Goal: Complete application form: Complete application form

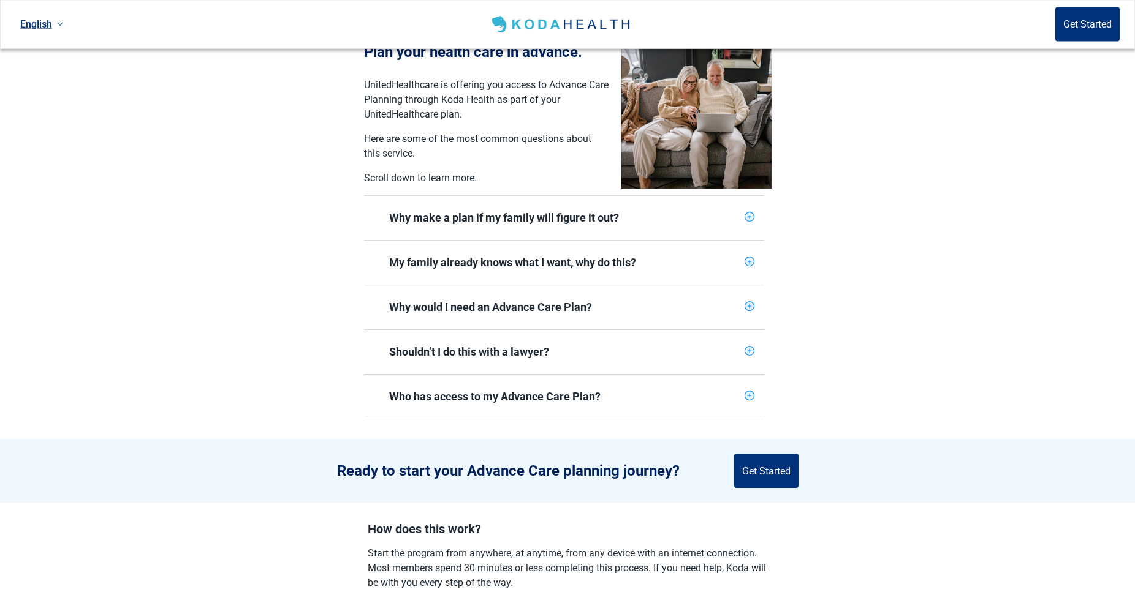
scroll to position [67, 0]
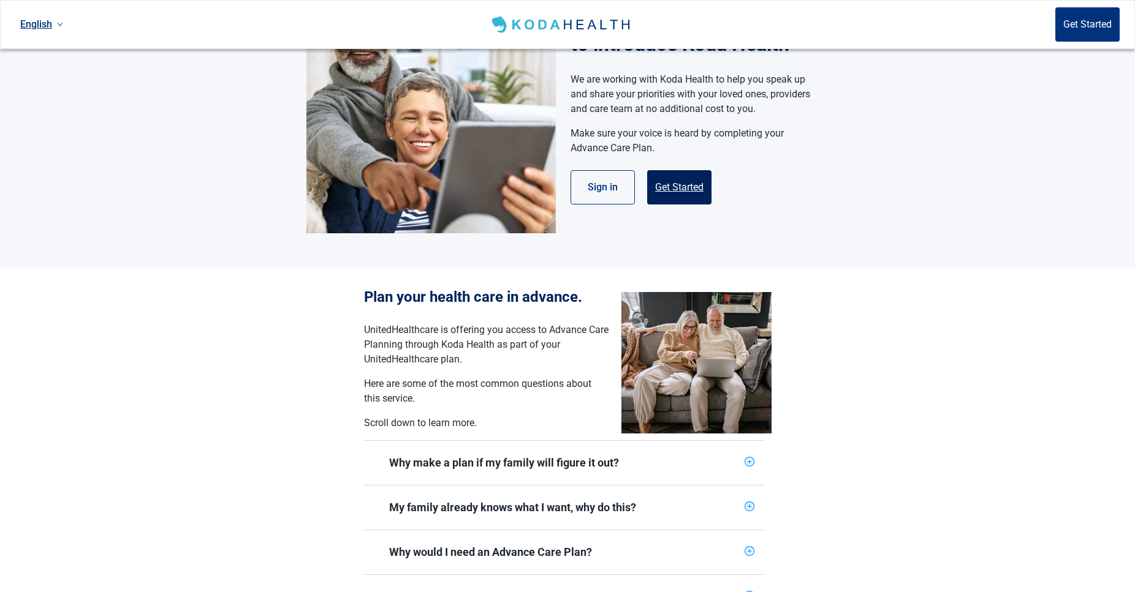
click at [678, 192] on button "Get Started" at bounding box center [679, 187] width 64 height 34
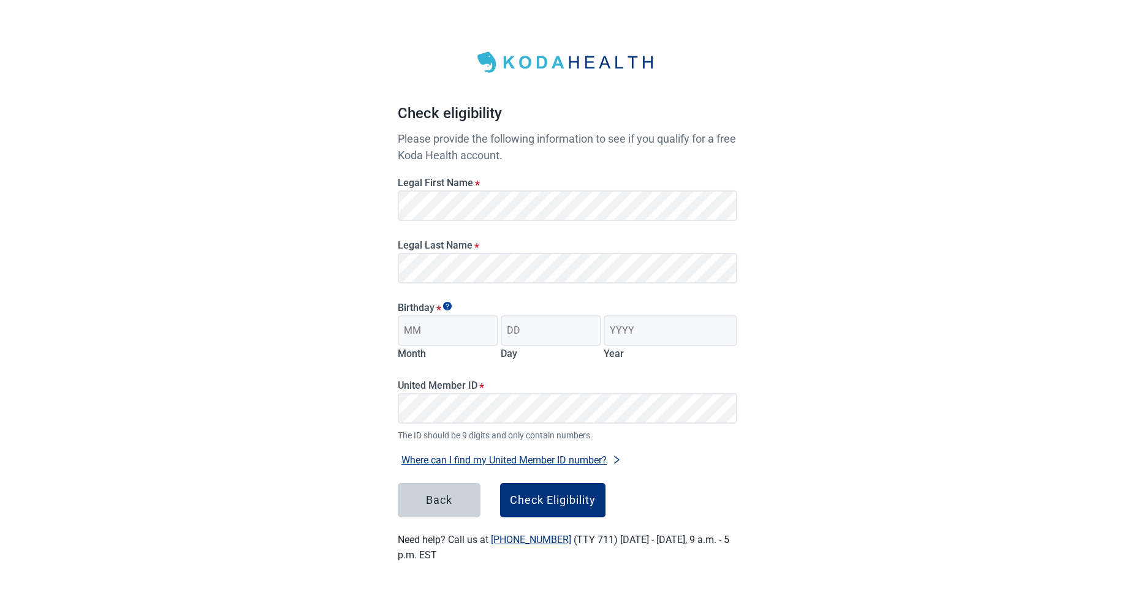
scroll to position [26, 0]
click at [458, 333] on input "Month" at bounding box center [448, 331] width 100 height 31
type input "10"
click at [548, 338] on input "Day" at bounding box center [551, 331] width 100 height 31
type input "29"
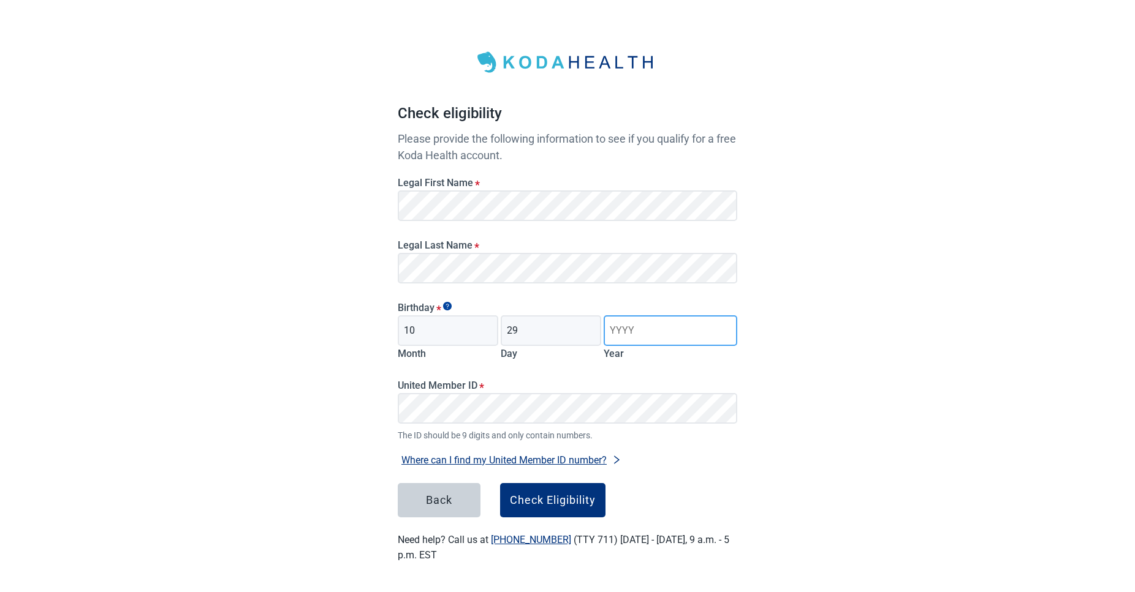
click at [652, 329] on input "Year" at bounding box center [670, 331] width 134 height 31
type input "1961"
click at [552, 501] on div "Check Eligibility" at bounding box center [553, 500] width 86 height 12
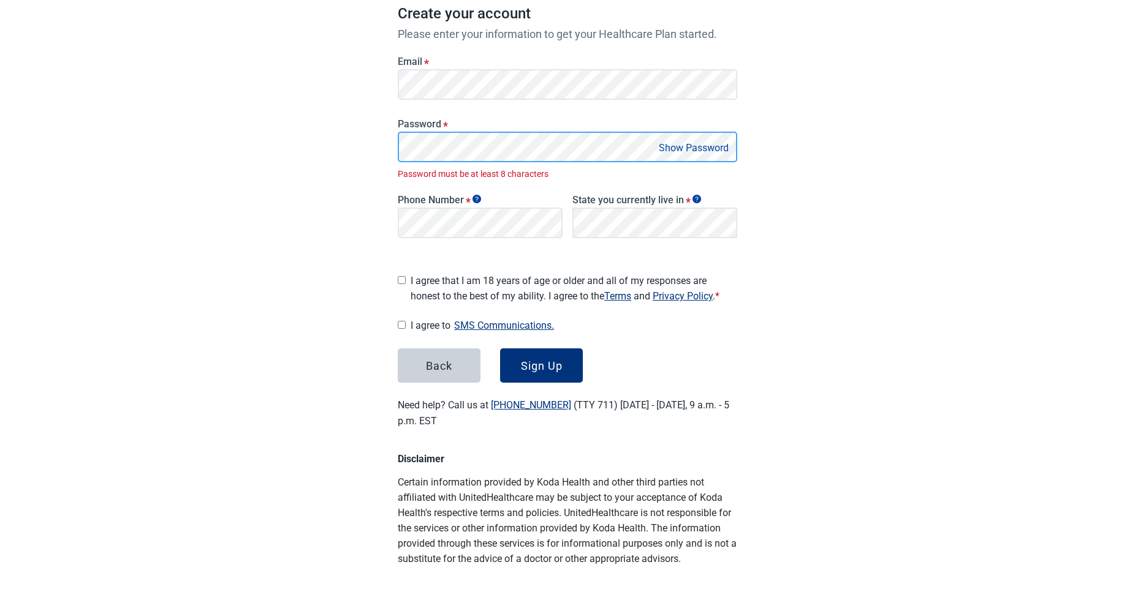
scroll to position [173, 0]
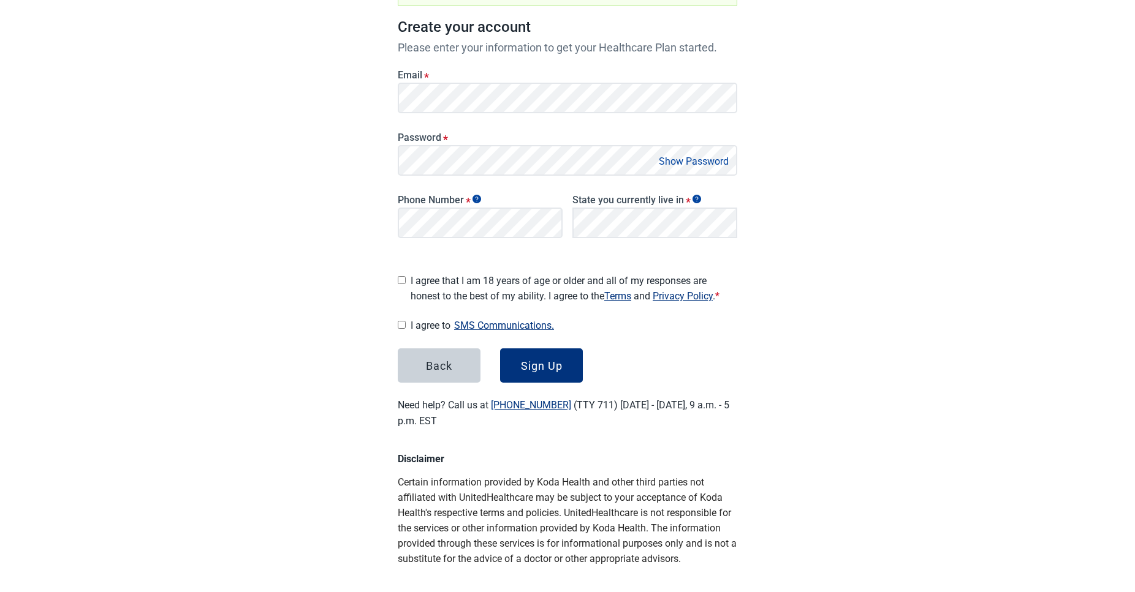
click at [694, 160] on button "Show Password" at bounding box center [693, 161] width 77 height 17
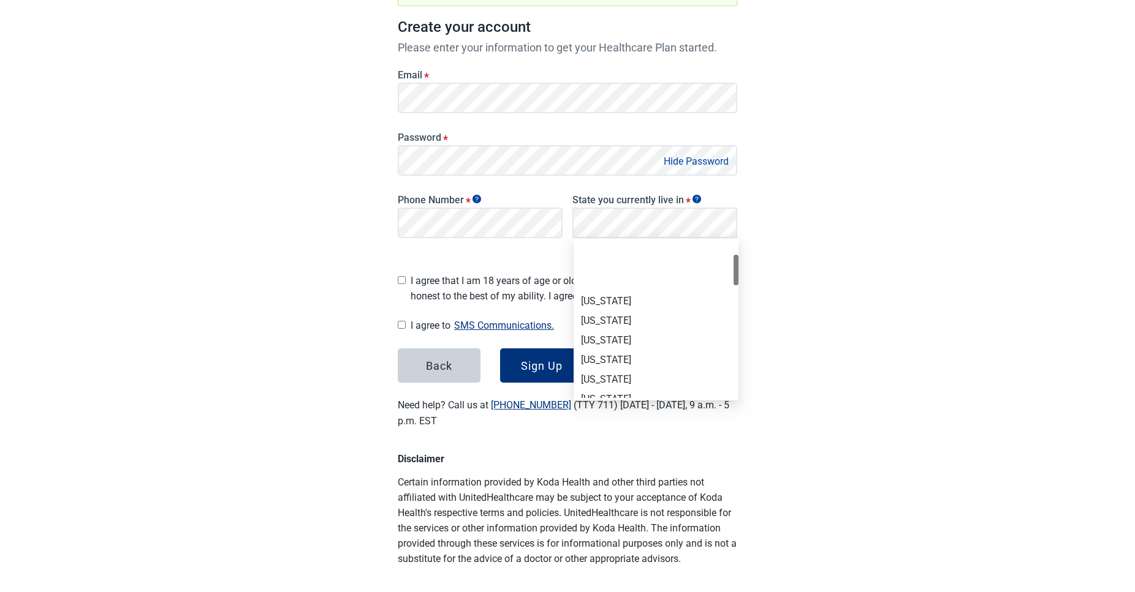
scroll to position [91, 0]
click at [610, 333] on div "[US_STATE]" at bounding box center [656, 336] width 150 height 13
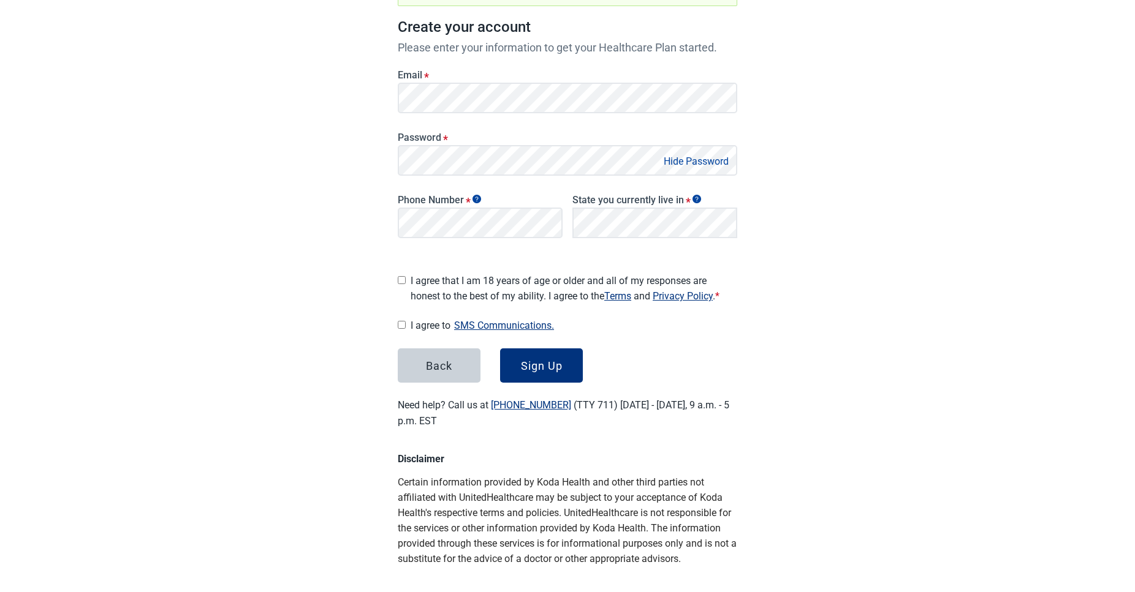
scroll to position [0, 0]
click at [401, 276] on input "I agree that I am 18 years of age or older and all of my responses are honest t…" at bounding box center [402, 280] width 8 height 8
checkbox input "true"
click at [401, 321] on input "I agree to SMS Communications." at bounding box center [402, 325] width 8 height 8
checkbox input "true"
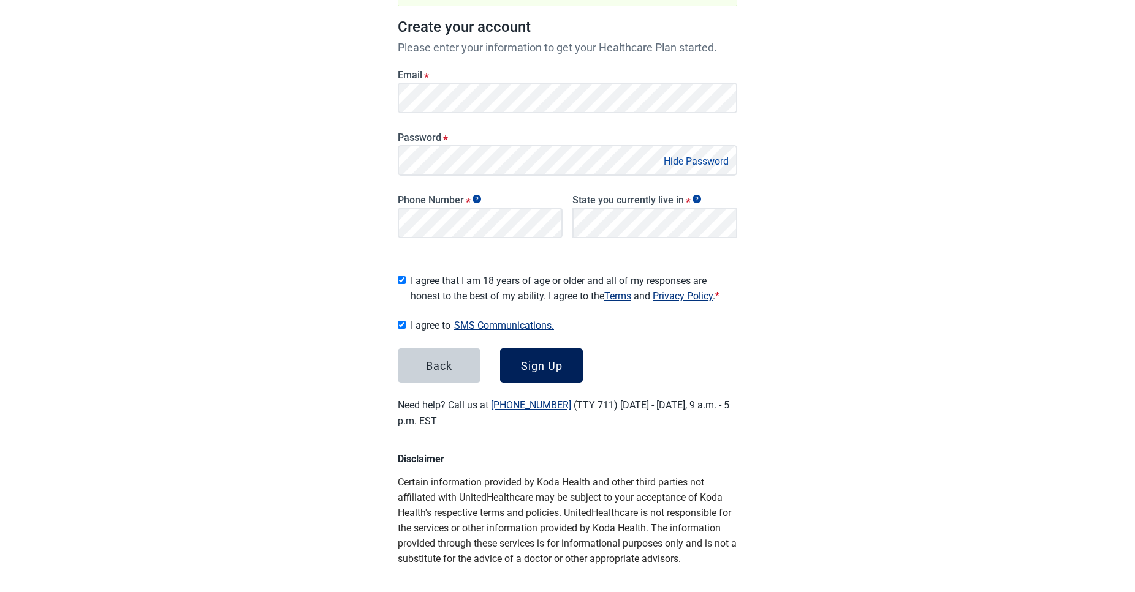
click at [553, 354] on button "Sign Up" at bounding box center [541, 366] width 83 height 34
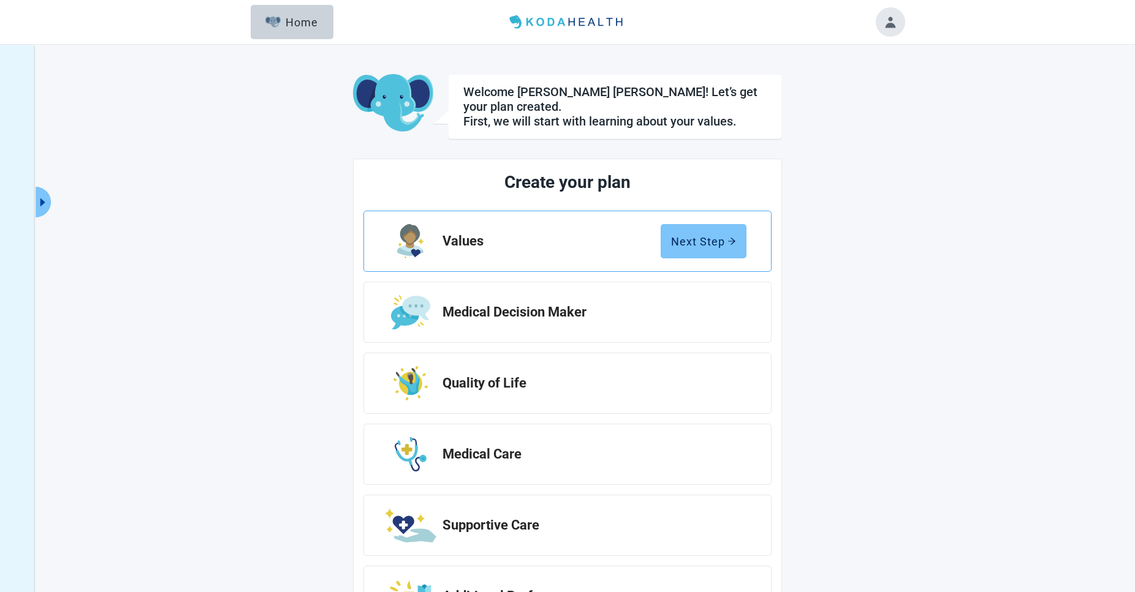
click at [706, 235] on div "Next Step" at bounding box center [703, 241] width 65 height 12
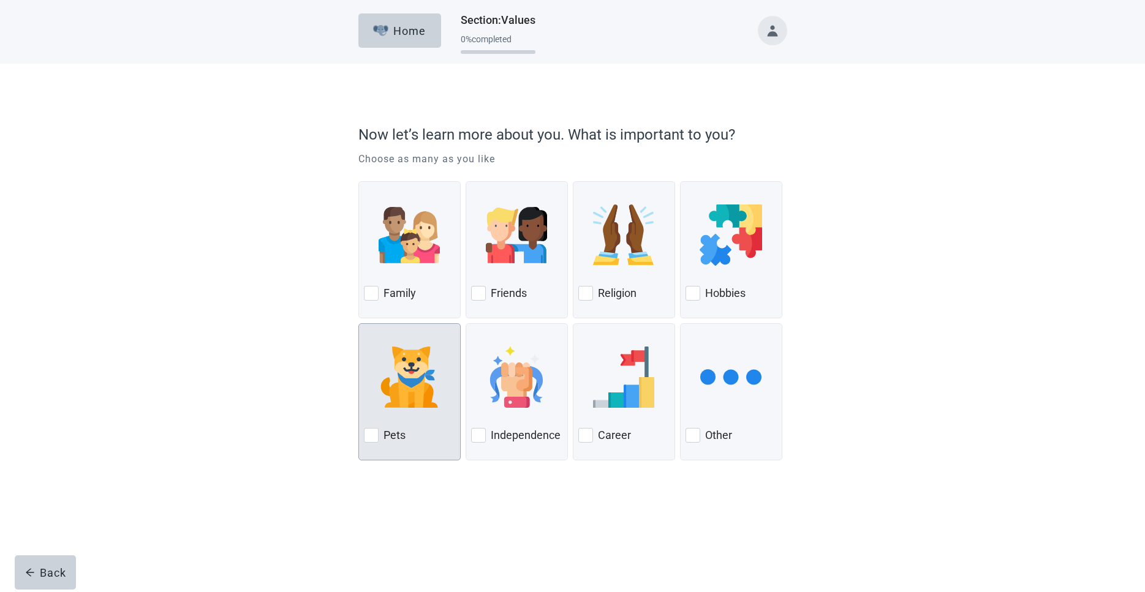
click at [376, 436] on div at bounding box center [371, 435] width 15 height 15
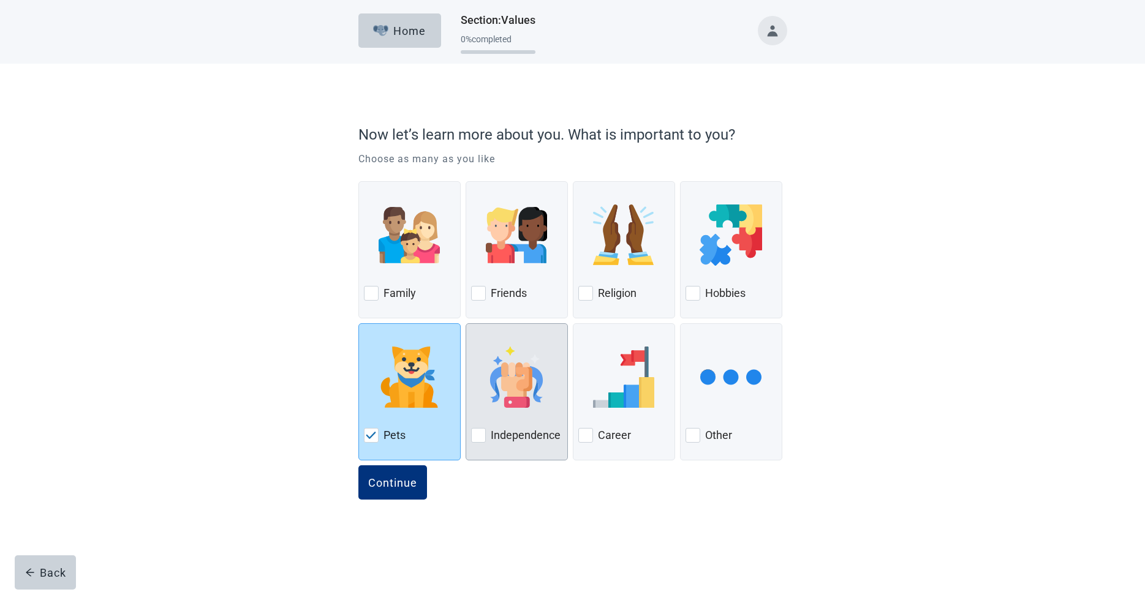
click at [478, 433] on div at bounding box center [478, 435] width 15 height 15
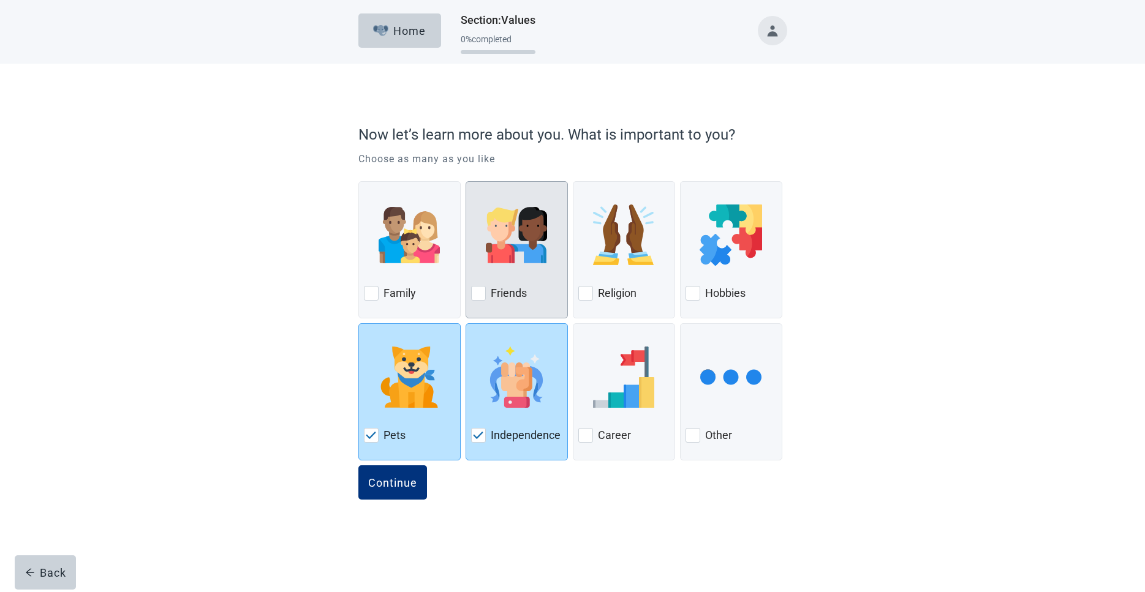
click at [481, 295] on div at bounding box center [478, 293] width 15 height 15
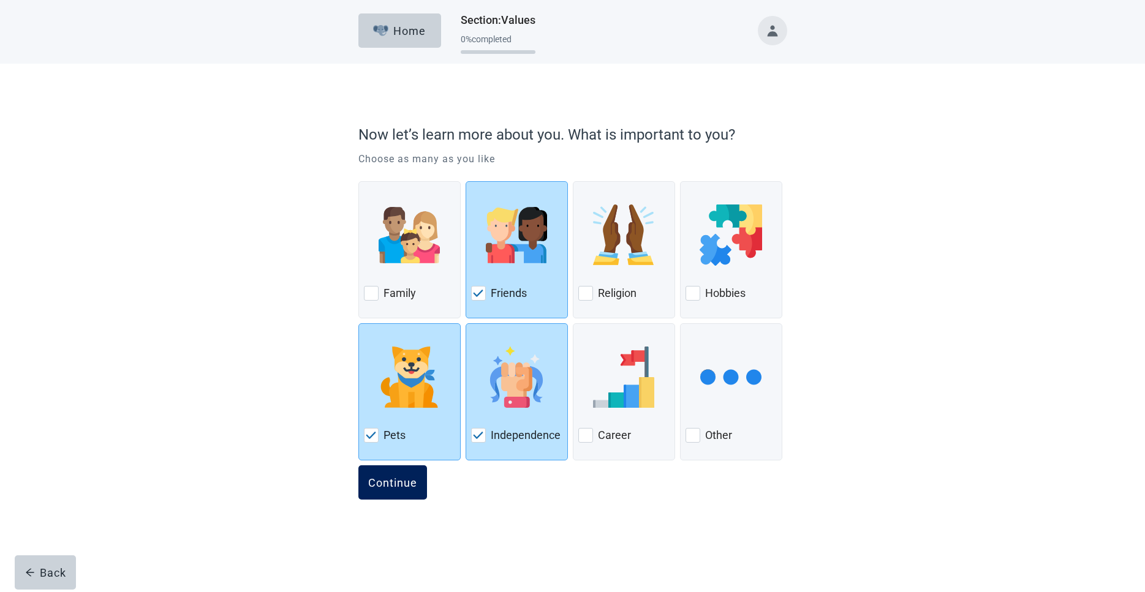
click at [396, 482] on div "Continue" at bounding box center [392, 483] width 49 height 12
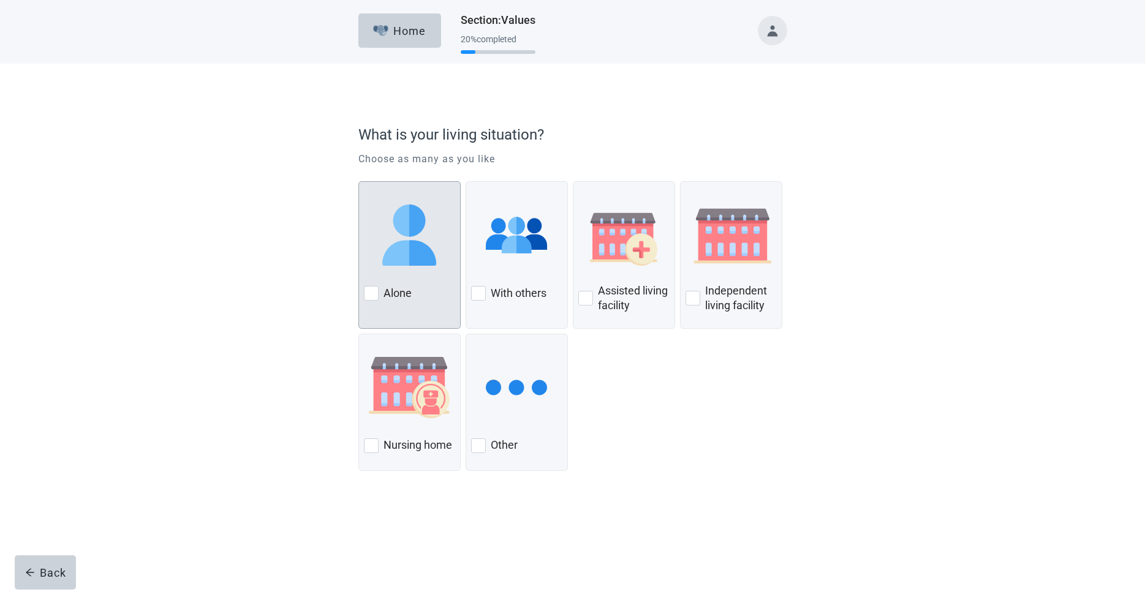
click at [371, 291] on div at bounding box center [371, 293] width 15 height 15
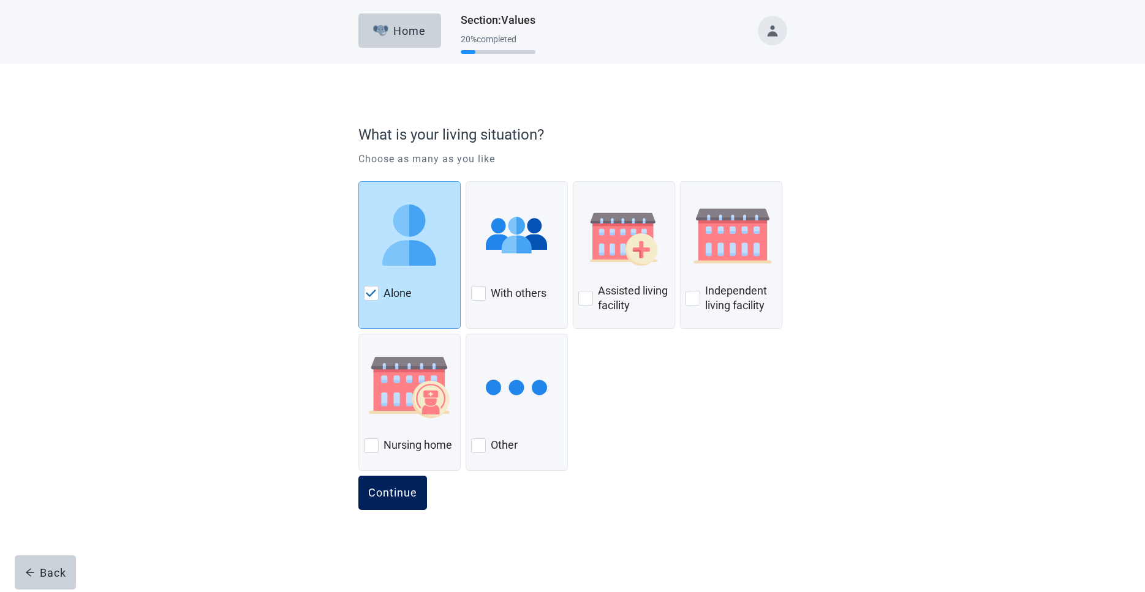
click at [387, 492] on div "Continue" at bounding box center [392, 493] width 49 height 12
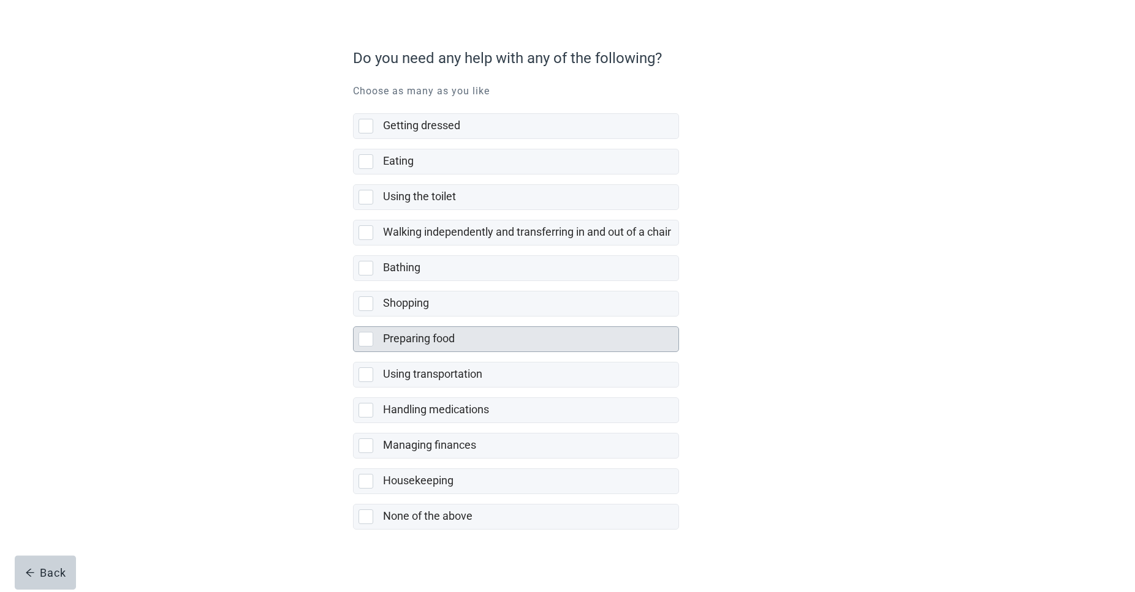
scroll to position [85, 0]
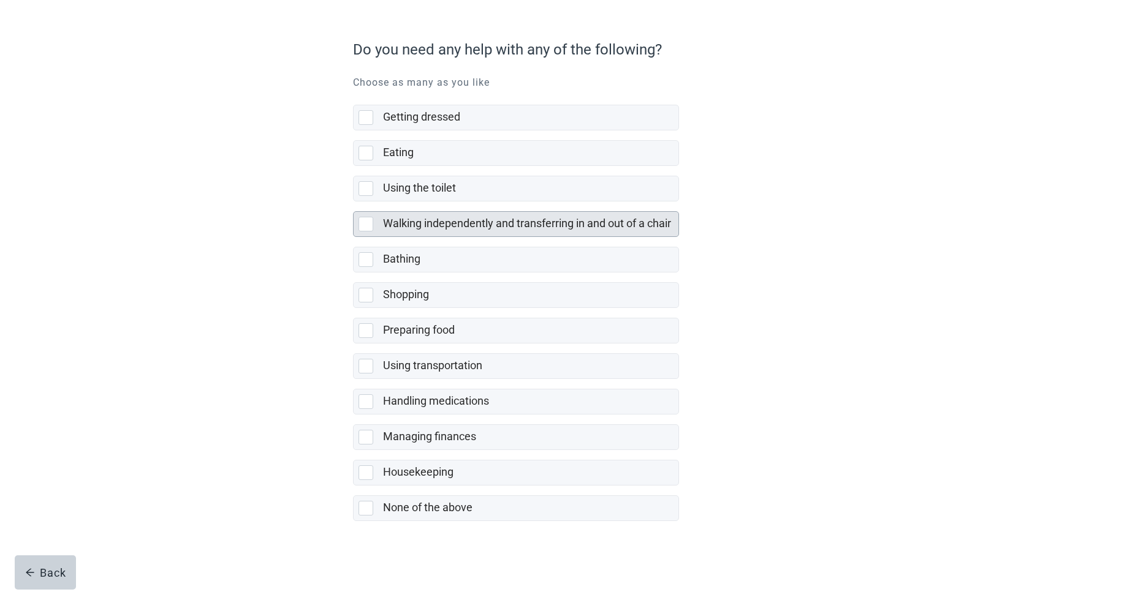
click at [368, 228] on div at bounding box center [365, 224] width 15 height 15
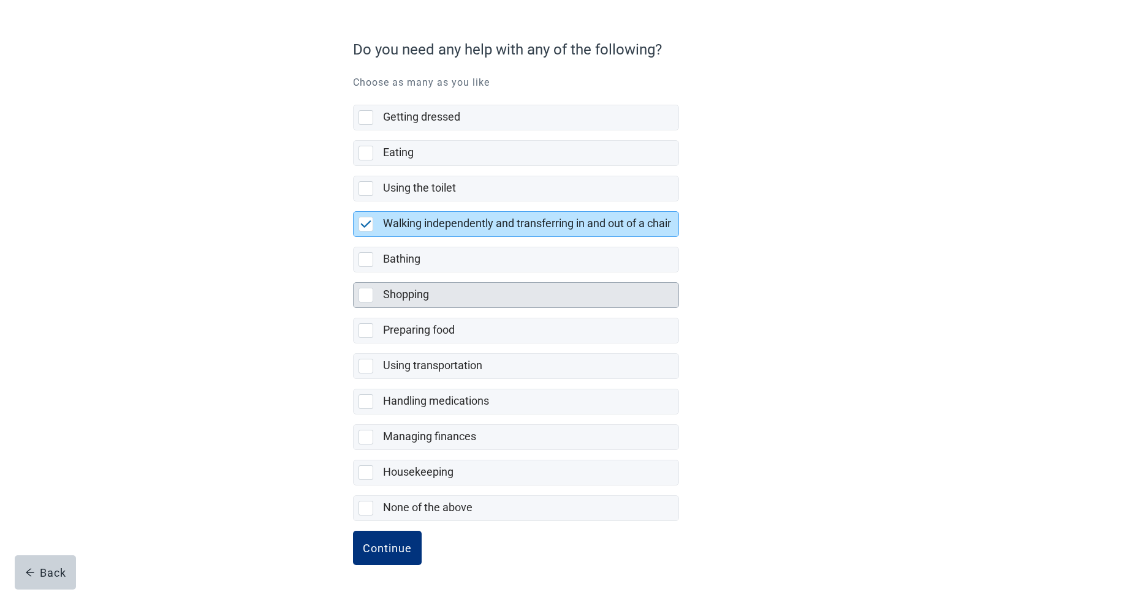
click at [365, 297] on div at bounding box center [365, 295] width 15 height 15
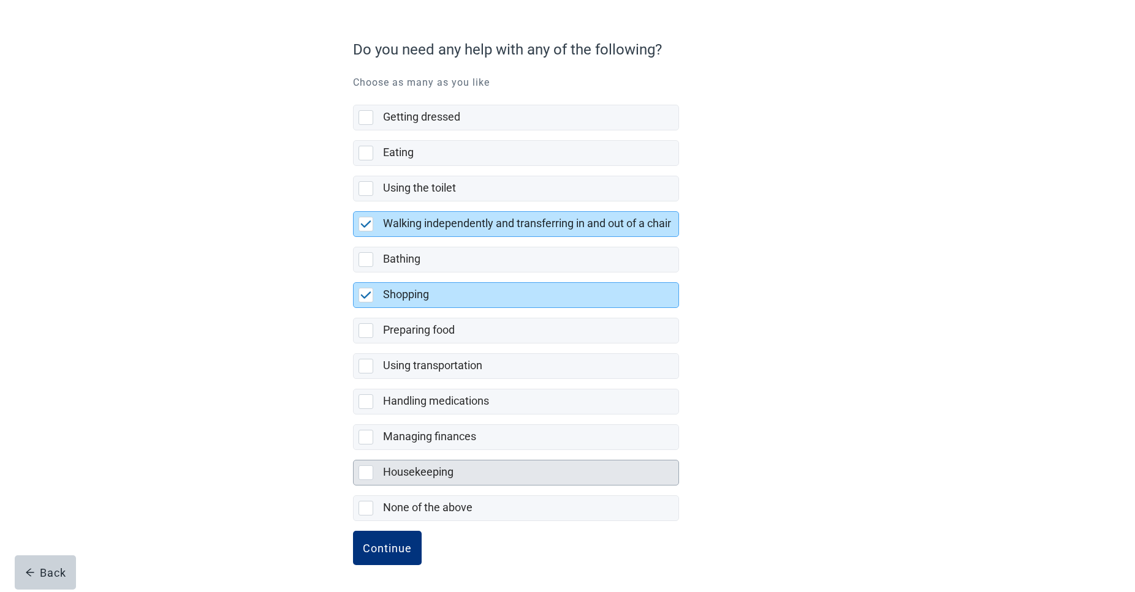
click at [364, 472] on div at bounding box center [365, 473] width 15 height 15
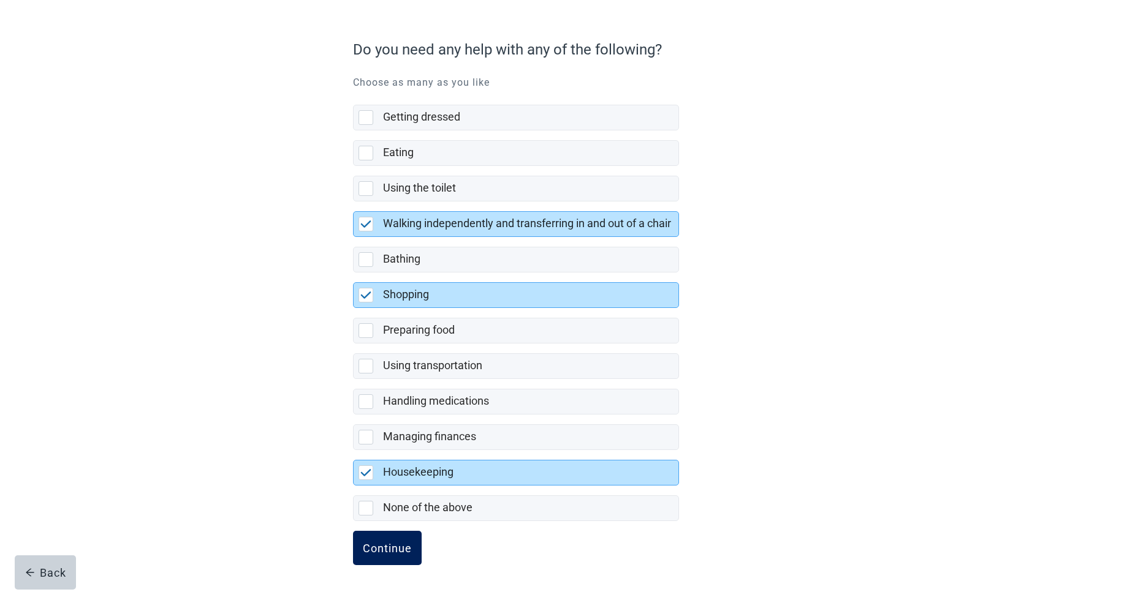
click at [390, 549] on div "Continue" at bounding box center [387, 548] width 49 height 12
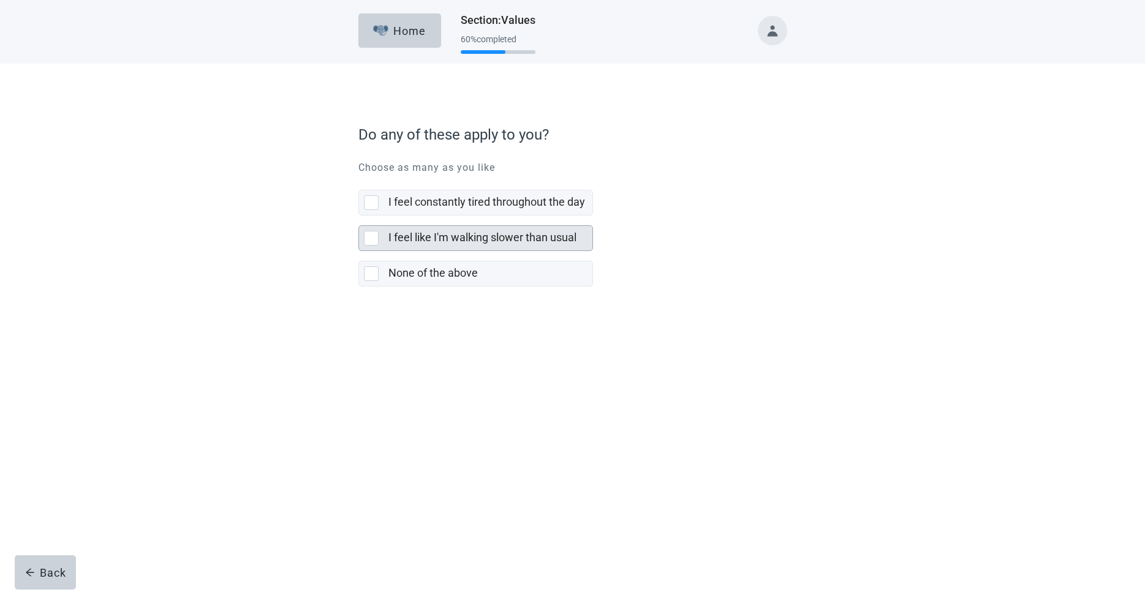
click at [368, 238] on div at bounding box center [371, 238] width 15 height 15
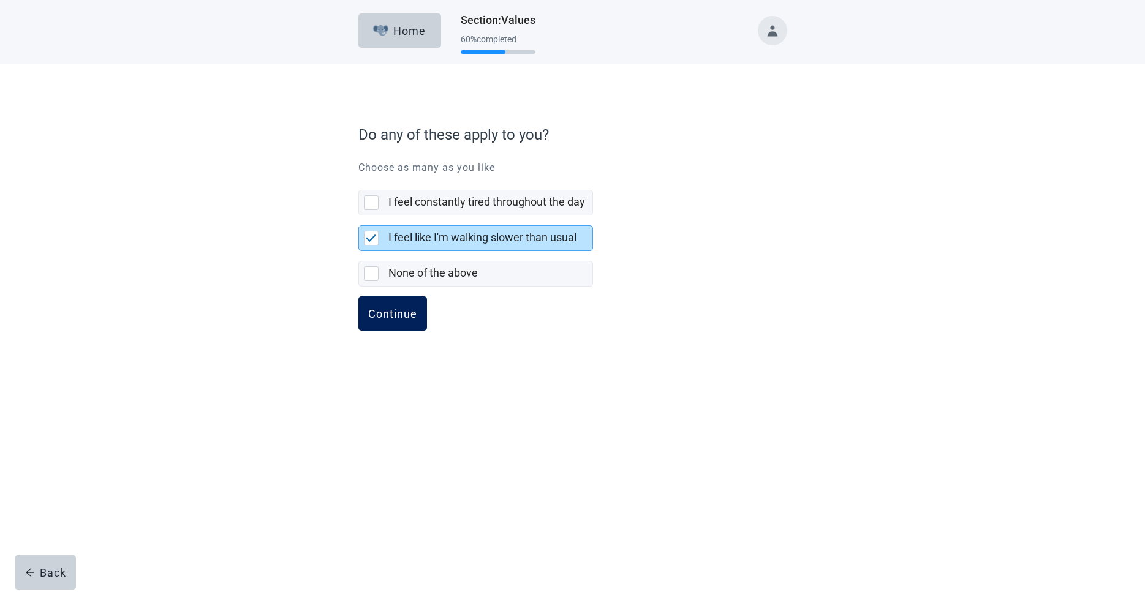
click at [404, 312] on div "Continue" at bounding box center [392, 314] width 49 height 12
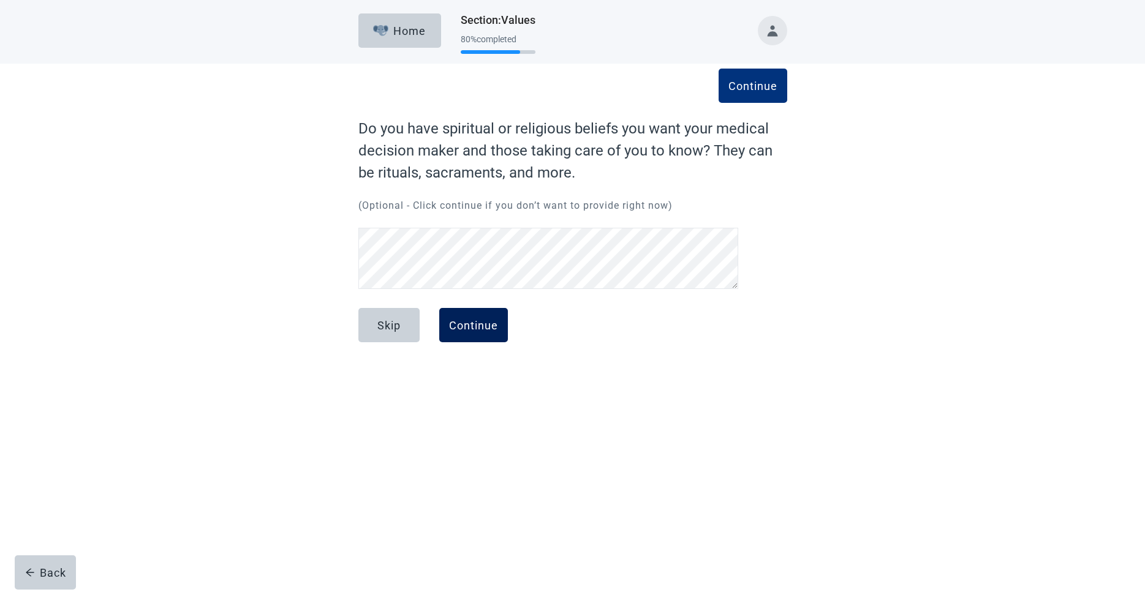
click at [466, 320] on div "Continue" at bounding box center [473, 325] width 49 height 12
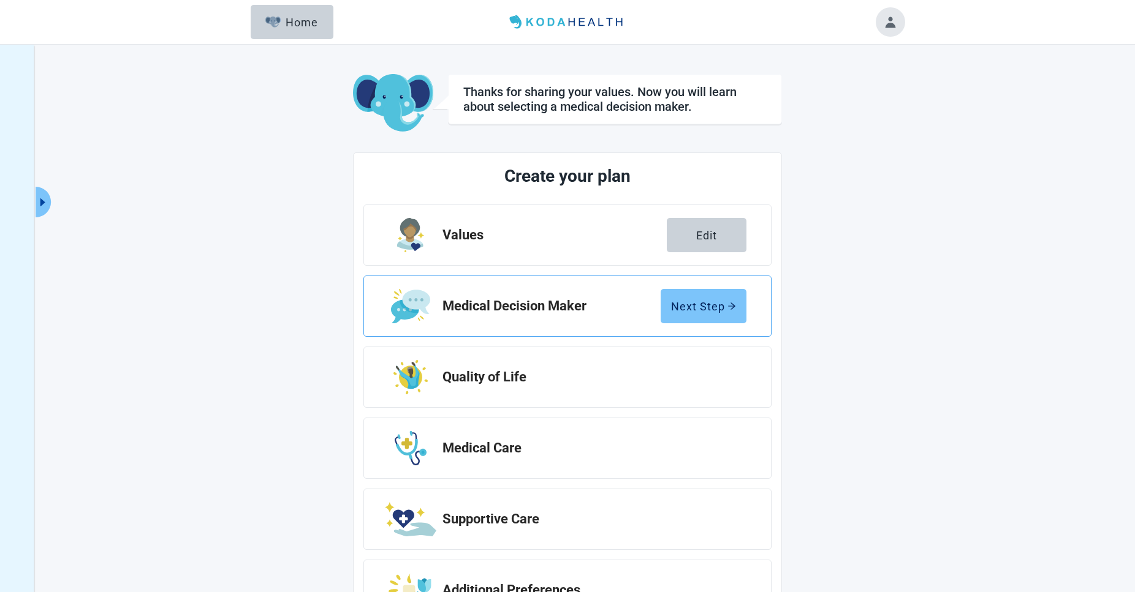
click at [720, 306] on div "Next Step" at bounding box center [703, 306] width 65 height 12
